Goal: Task Accomplishment & Management: Manage account settings

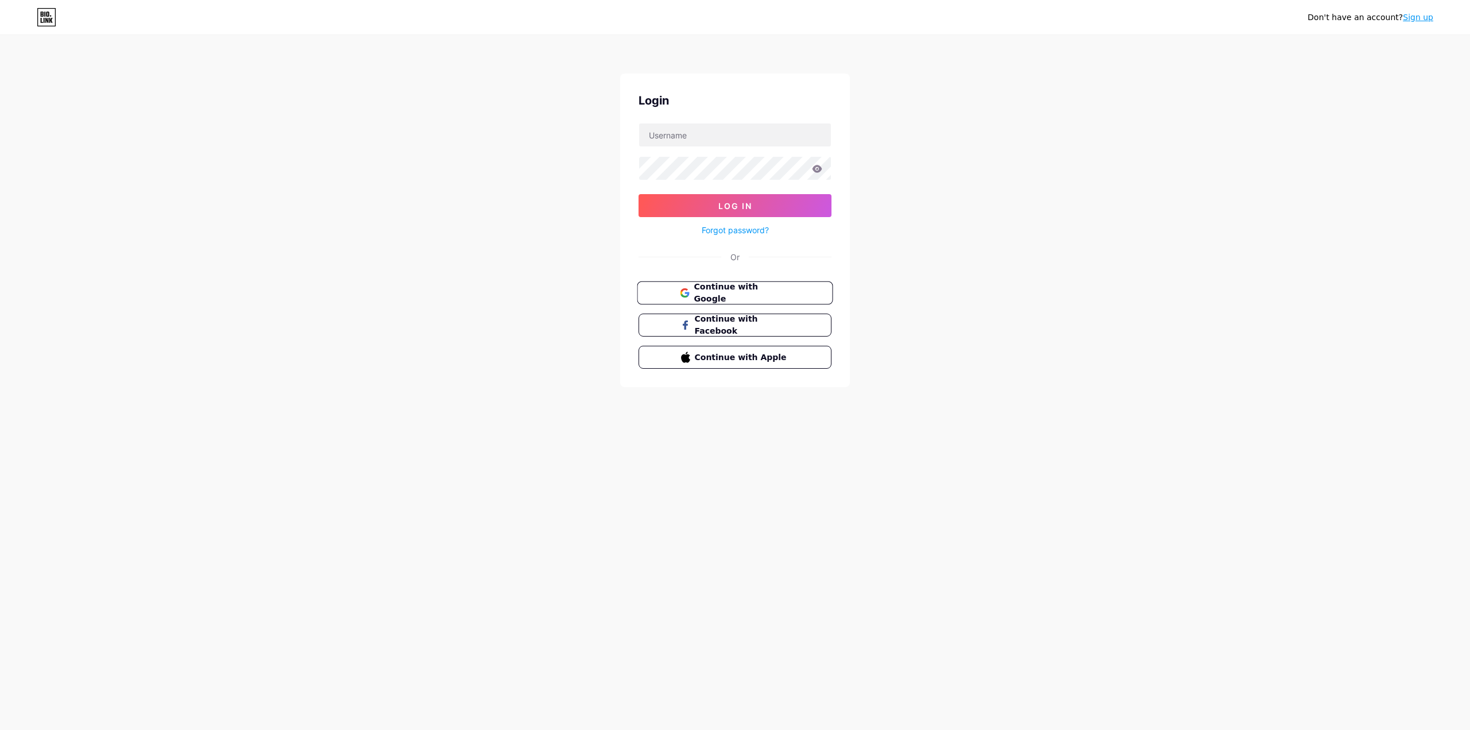
click at [740, 287] on span "Continue with Google" at bounding box center [742, 293] width 96 height 25
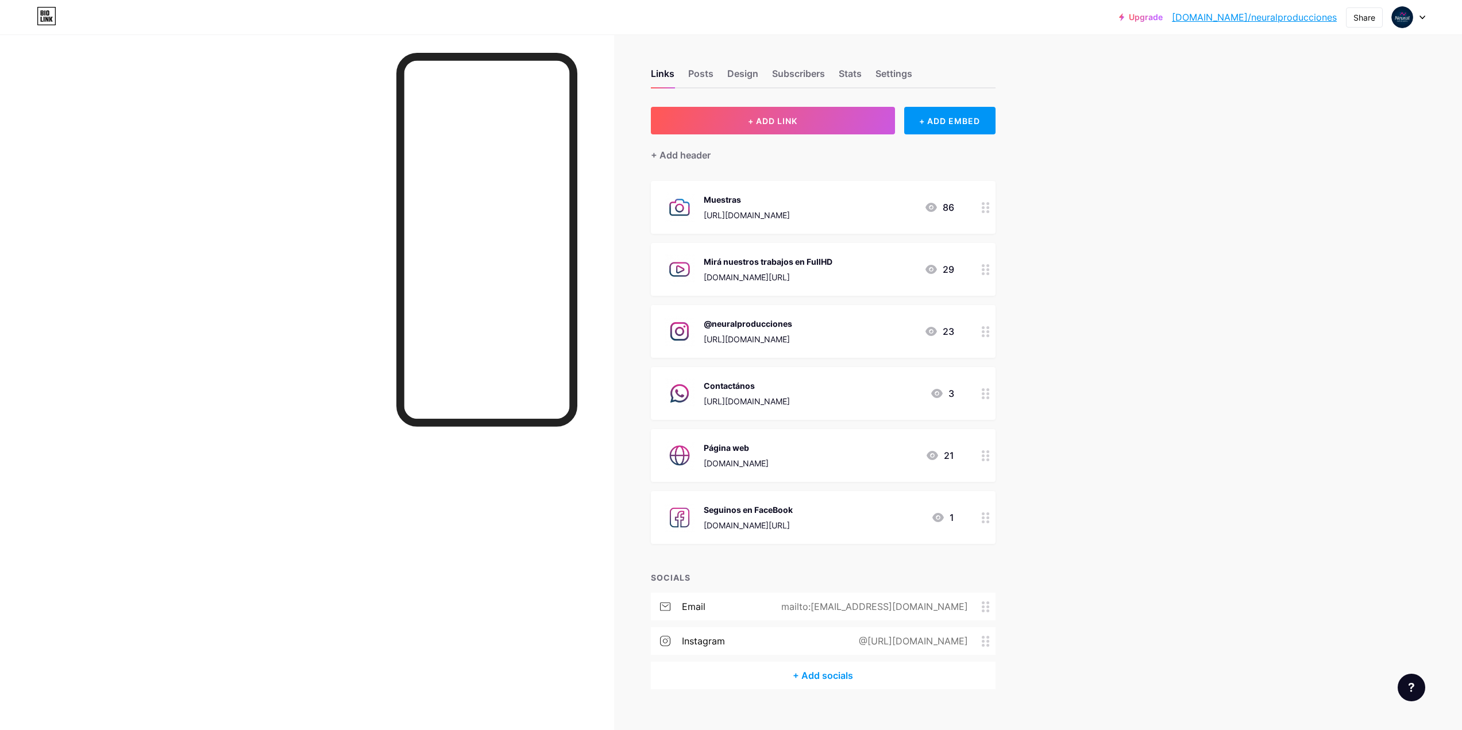
click at [1288, 16] on link "[DOMAIN_NAME]/neuralproducciones" at bounding box center [1254, 17] width 165 height 14
